Goal: Find specific page/section: Find specific page/section

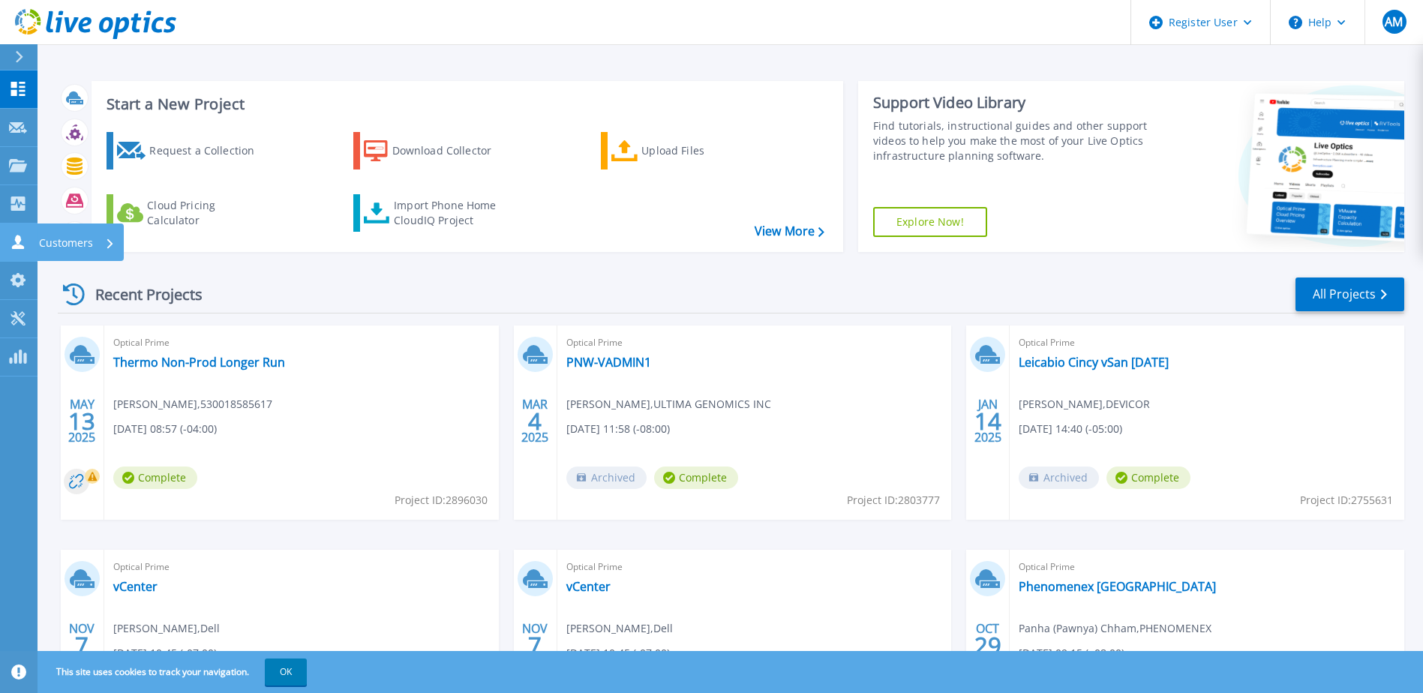
click at [41, 236] on p "Customers" at bounding box center [66, 243] width 54 height 39
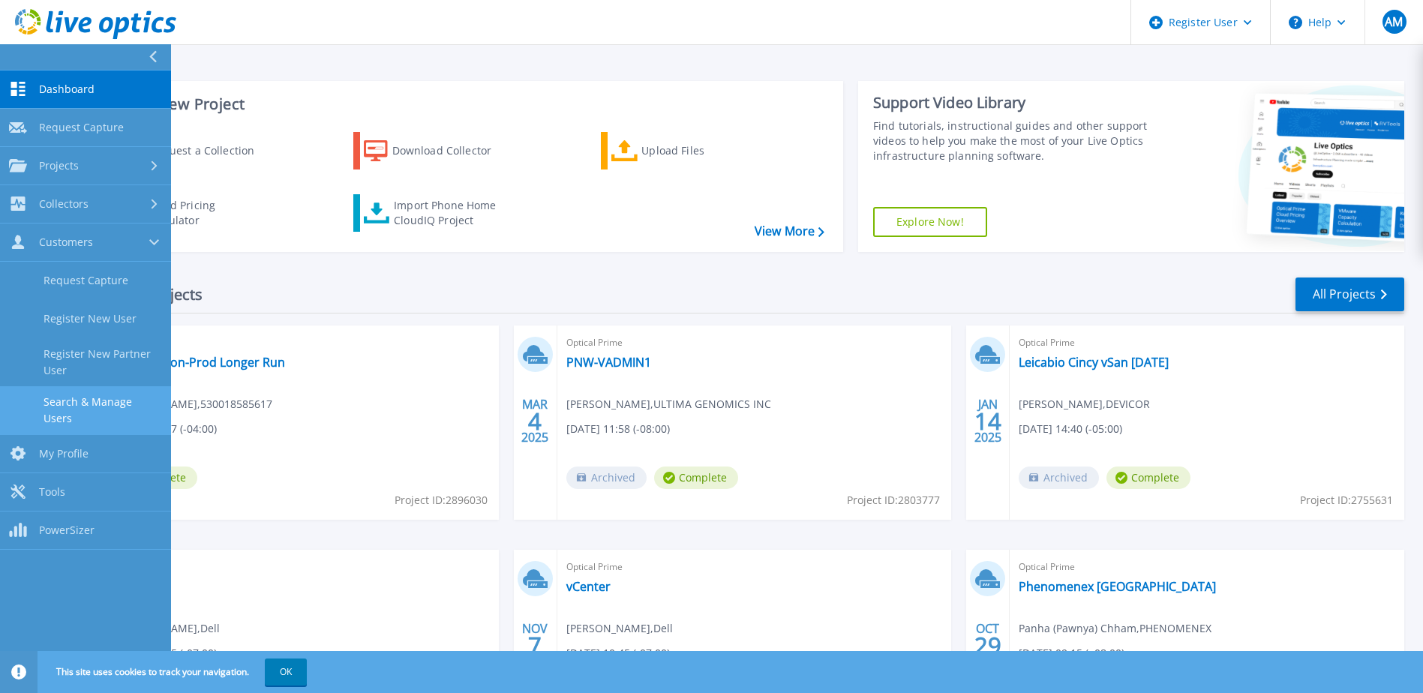
click at [68, 400] on link "Search & Manage Users" at bounding box center [85, 410] width 171 height 48
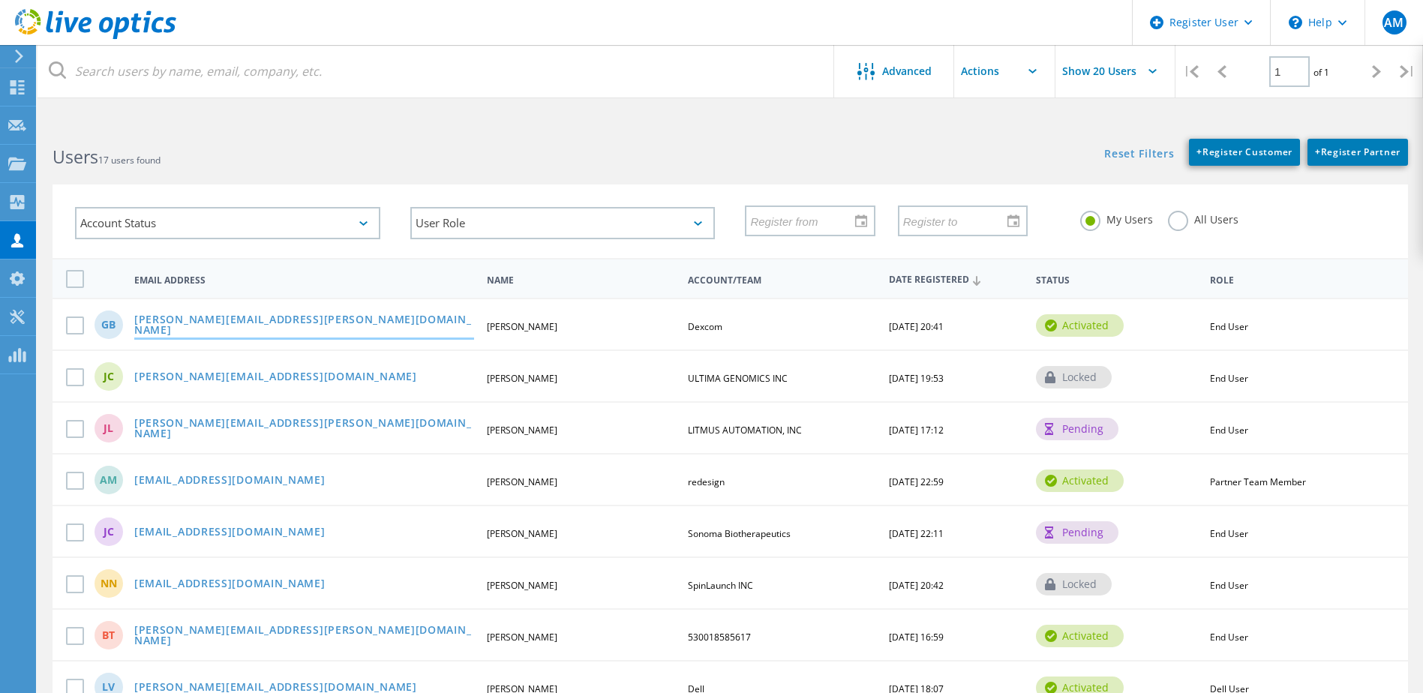
click at [199, 325] on link "[PERSON_NAME][EMAIL_ADDRESS][PERSON_NAME][DOMAIN_NAME]" at bounding box center [304, 325] width 340 height 23
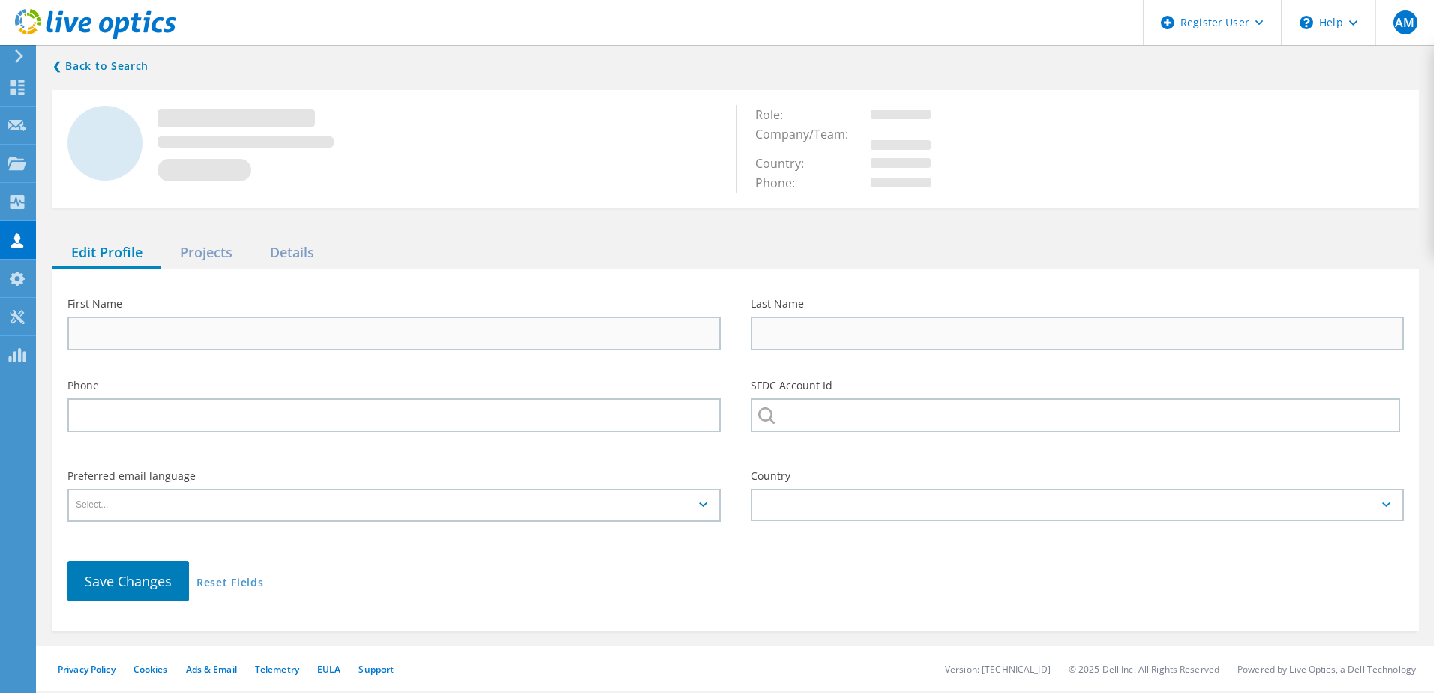
type input "Greg"
type input "Brown"
type input "Dexcom"
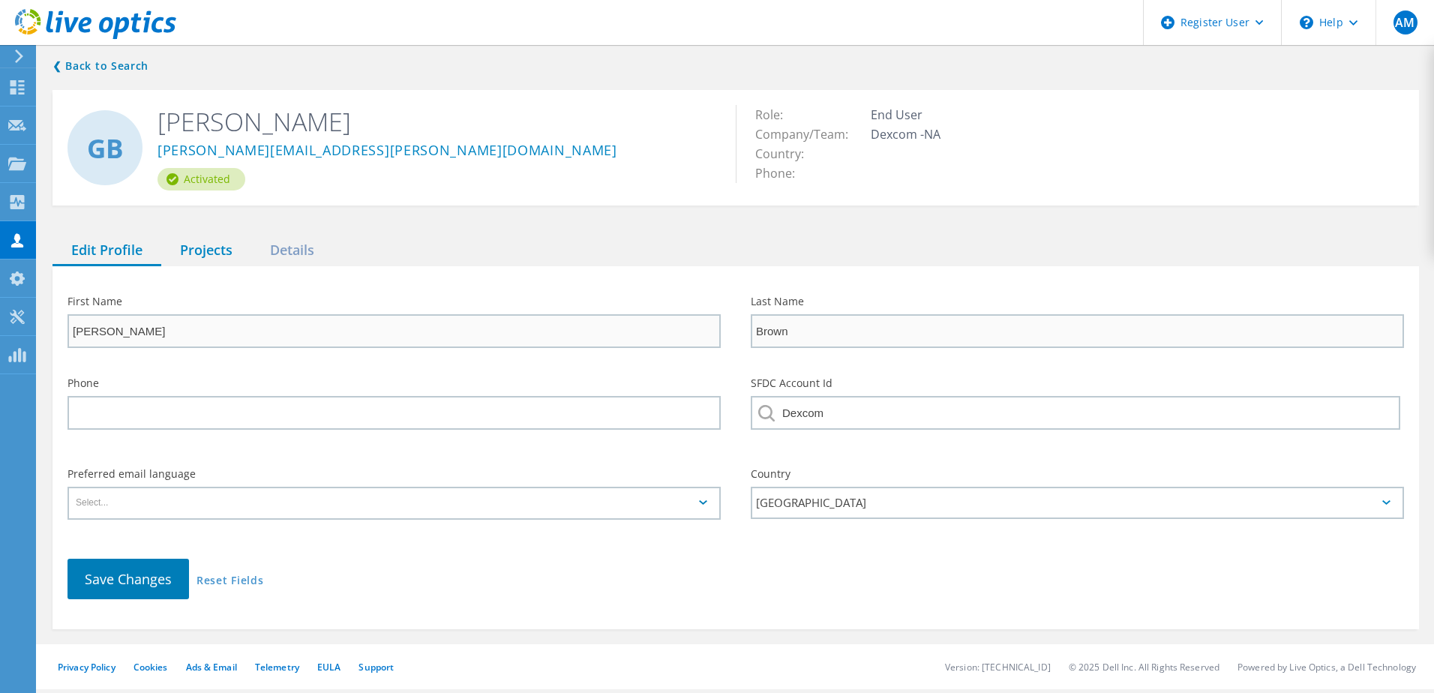
click at [197, 253] on div "Projects" at bounding box center [206, 251] width 90 height 31
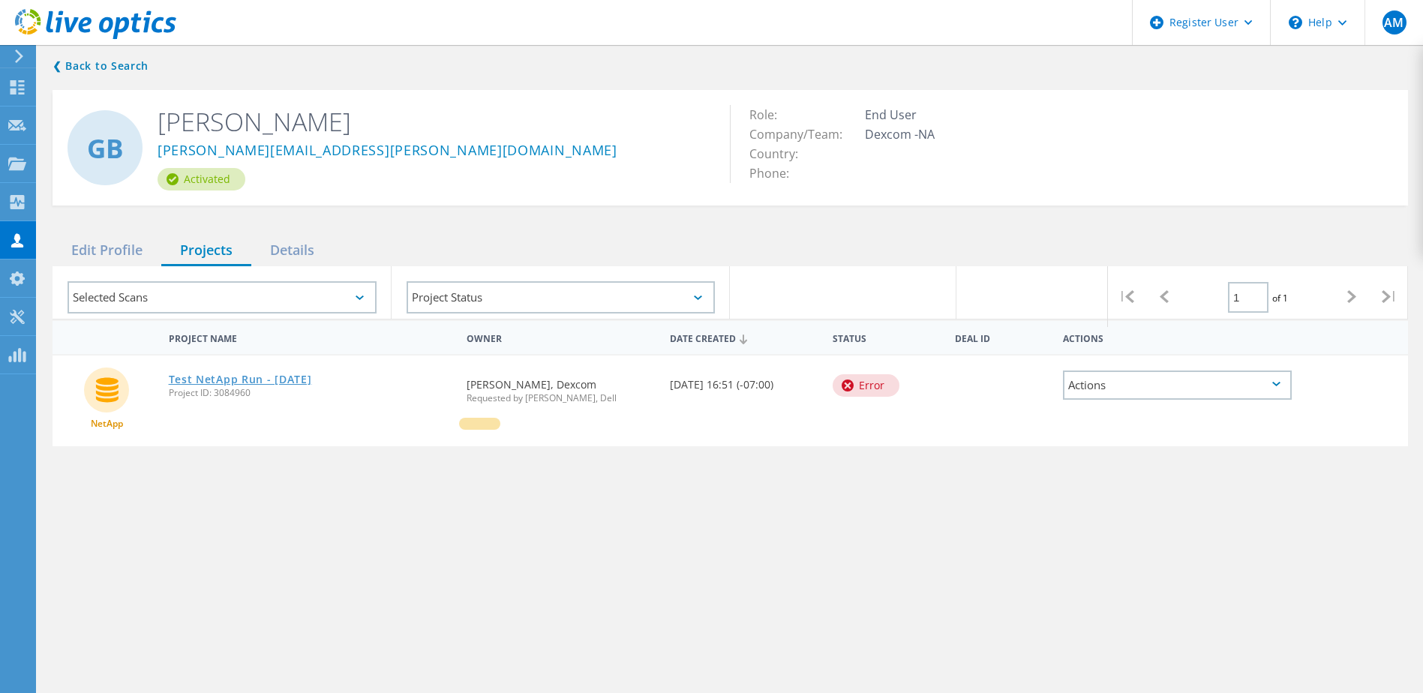
click at [219, 375] on link "Test NetApp Run - [DATE]" at bounding box center [240, 379] width 143 height 11
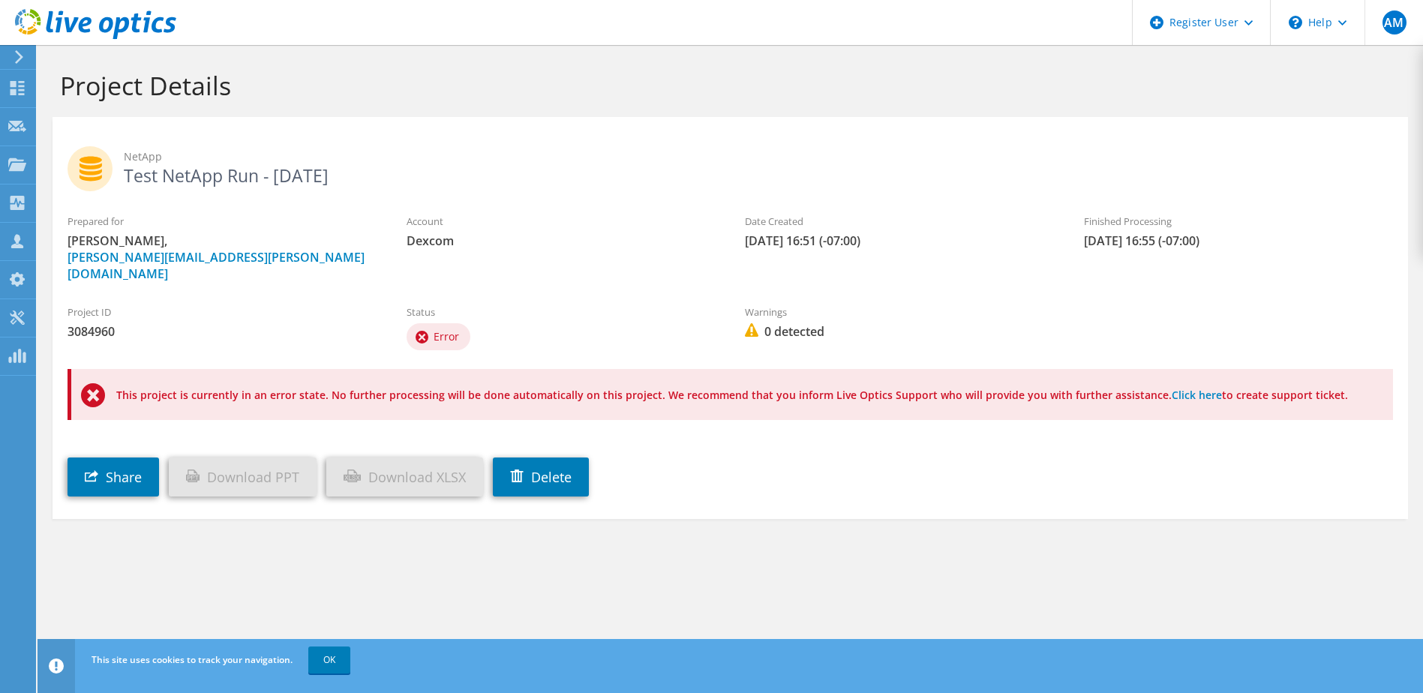
click at [365, 73] on h1 "Project Details" at bounding box center [726, 86] width 1333 height 32
click at [319, 81] on h1 "Project Details" at bounding box center [726, 86] width 1333 height 32
